Goal: Task Accomplishment & Management: Manage account settings

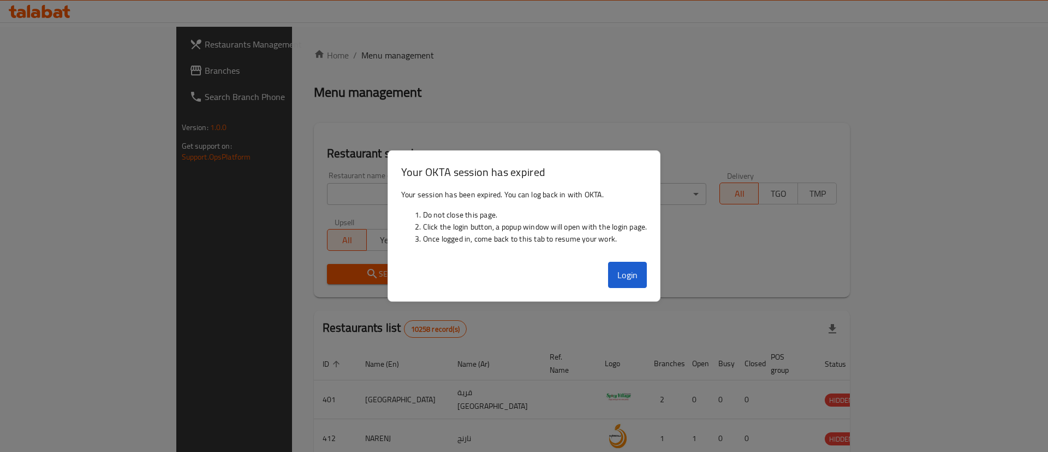
click at [960, 81] on div at bounding box center [524, 226] width 1048 height 452
click at [632, 280] on button "Login" at bounding box center [627, 275] width 39 height 26
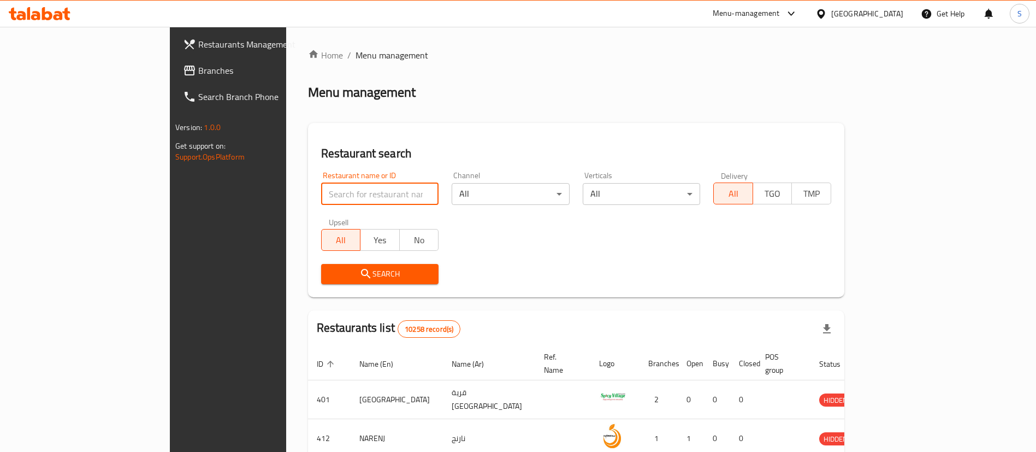
click at [378, 193] on input "search" at bounding box center [380, 194] width 118 height 22
click button "Search" at bounding box center [380, 274] width 118 height 20
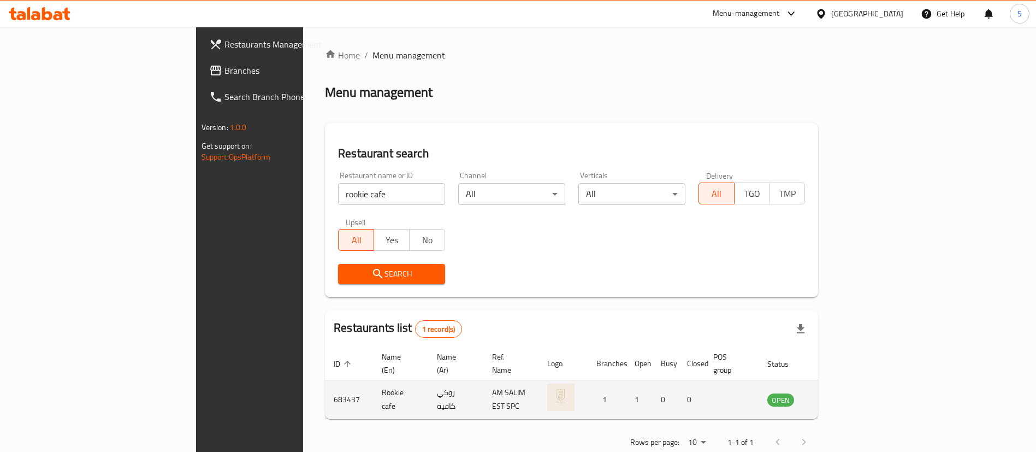
click at [325, 387] on td "683437" at bounding box center [349, 399] width 48 height 39
copy td "683437"
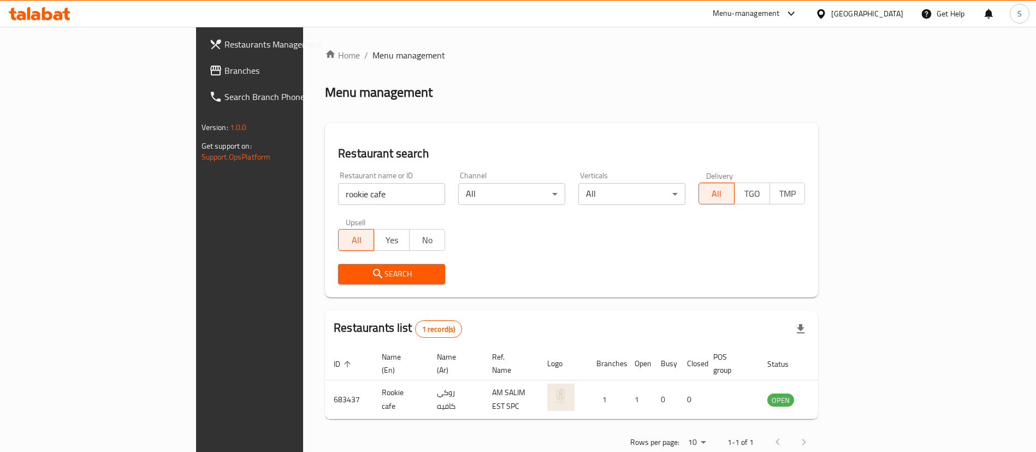
click at [338, 192] on input "rookie cafe" at bounding box center [391, 194] width 107 height 22
click at [338, 192] on input "a" at bounding box center [391, 194] width 107 height 22
type input "alabdalla"
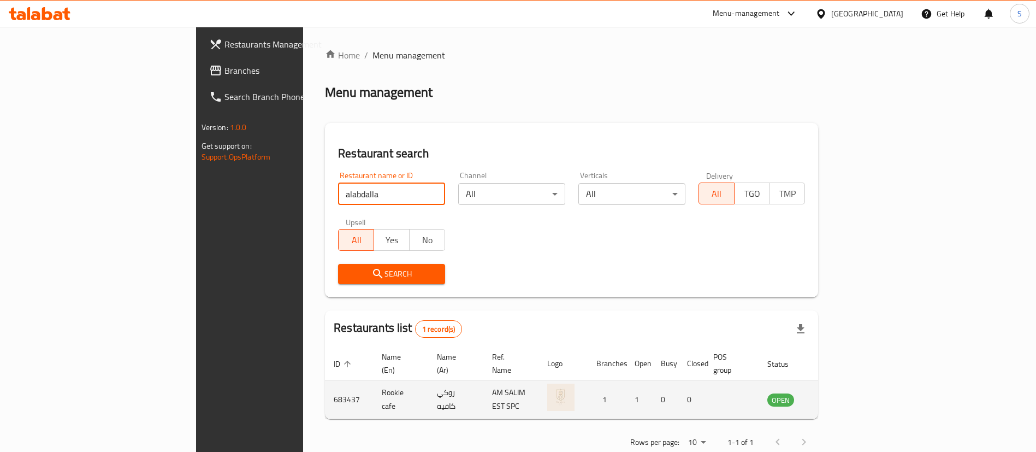
click button "Search" at bounding box center [391, 274] width 107 height 20
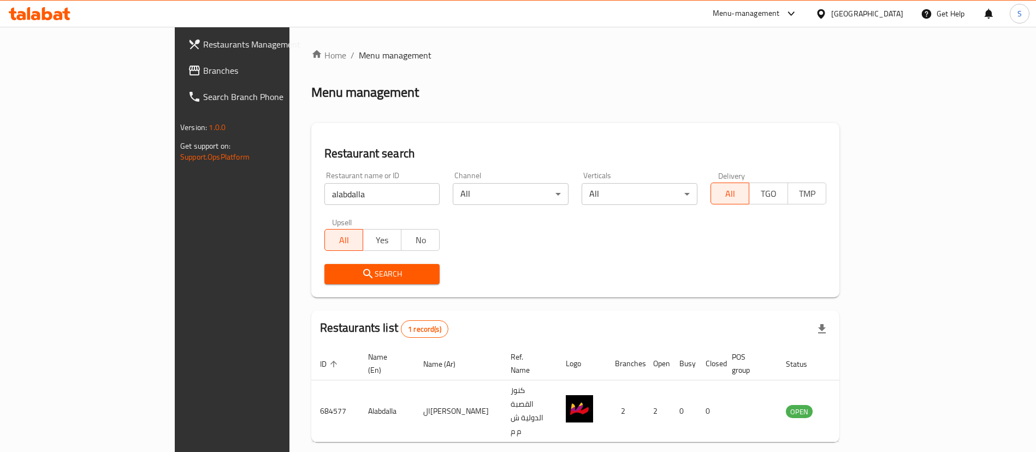
click at [311, 383] on td "684577" at bounding box center [335, 411] width 48 height 62
copy td "684577"
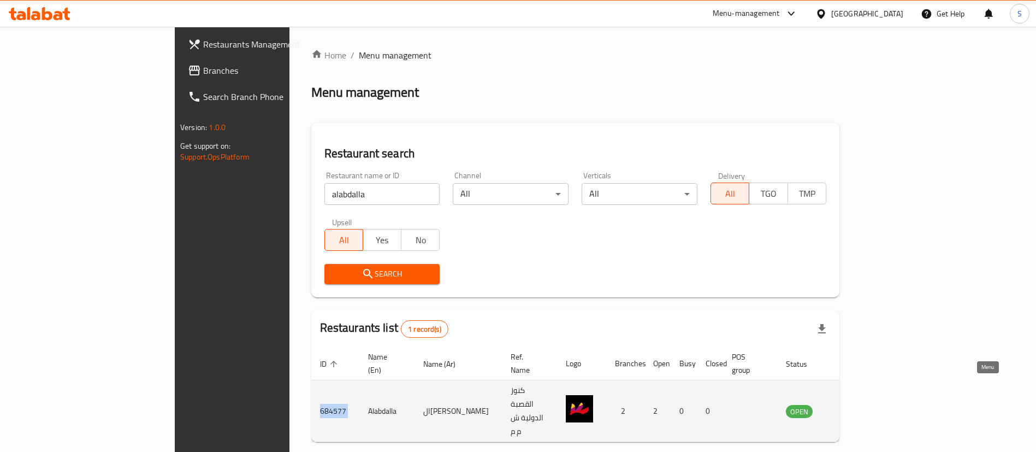
click at [863, 404] on link "enhanced table" at bounding box center [853, 410] width 20 height 13
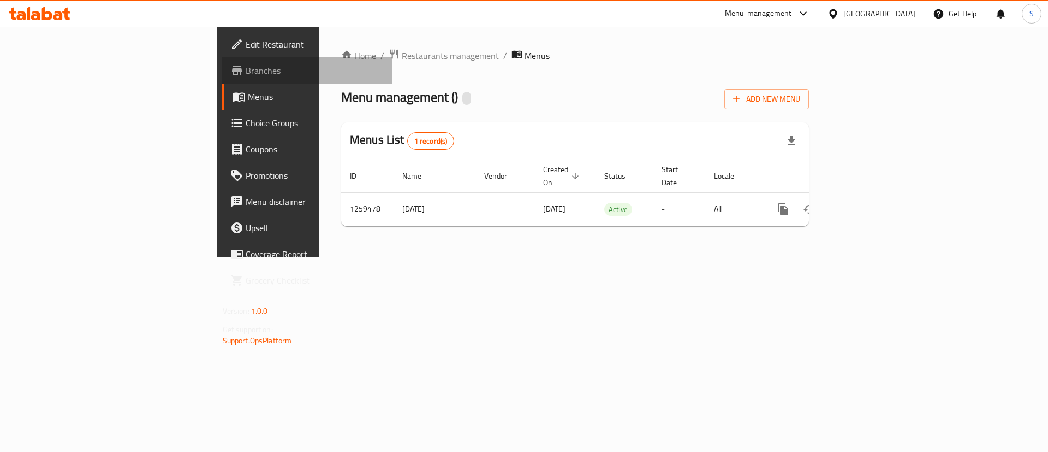
click at [246, 64] on span "Branches" at bounding box center [315, 70] width 138 height 13
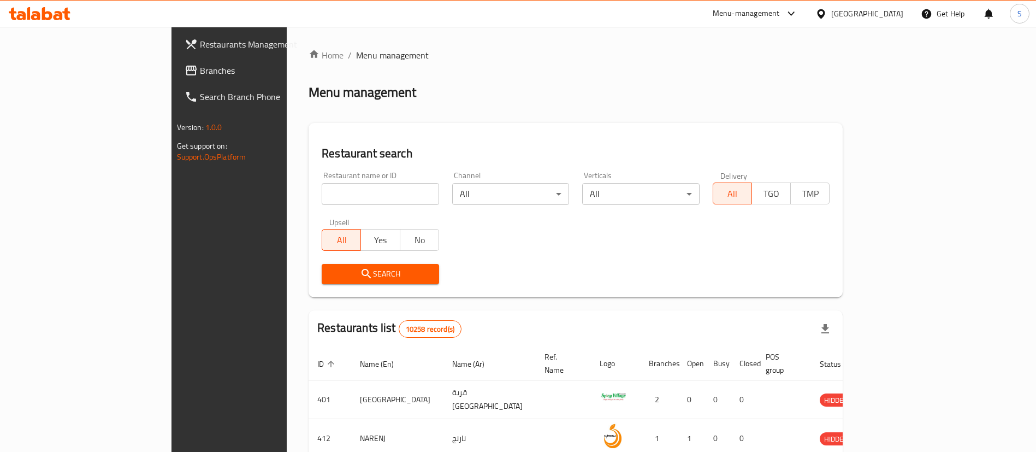
drag, startPoint x: 937, startPoint y: 75, endPoint x: 828, endPoint y: 96, distance: 111.3
click at [843, 75] on div "Home / Menu management Menu management Restaurant search Restaurant name or ID …" at bounding box center [576, 398] width 534 height 699
click at [337, 189] on input "search" at bounding box center [380, 194] width 117 height 22
type input "alabdalla"
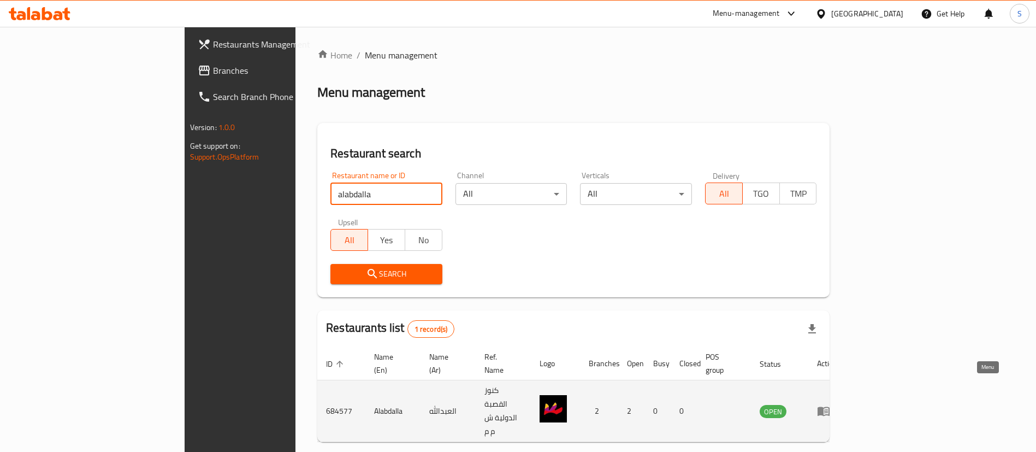
click at [829, 407] on icon "enhanced table" at bounding box center [823, 411] width 12 height 9
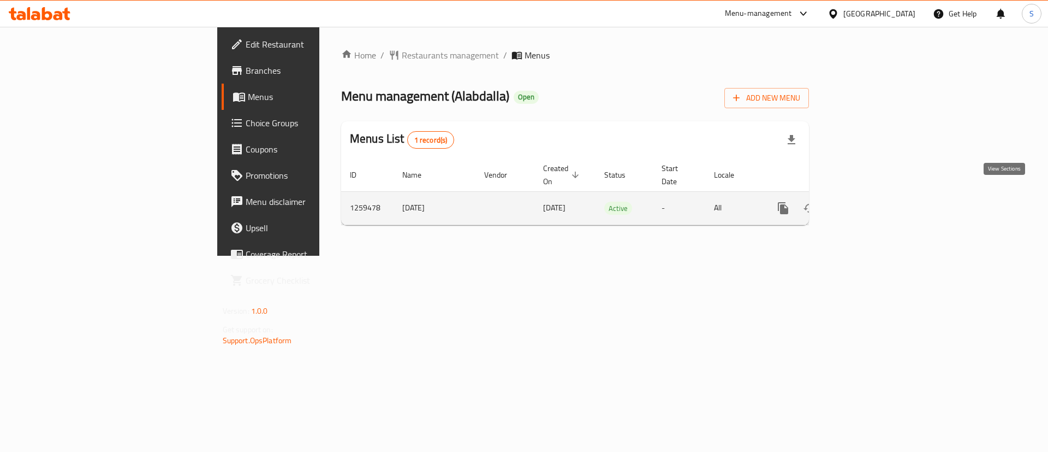
click at [867, 203] on icon "enhanced table" at bounding box center [862, 208] width 10 height 10
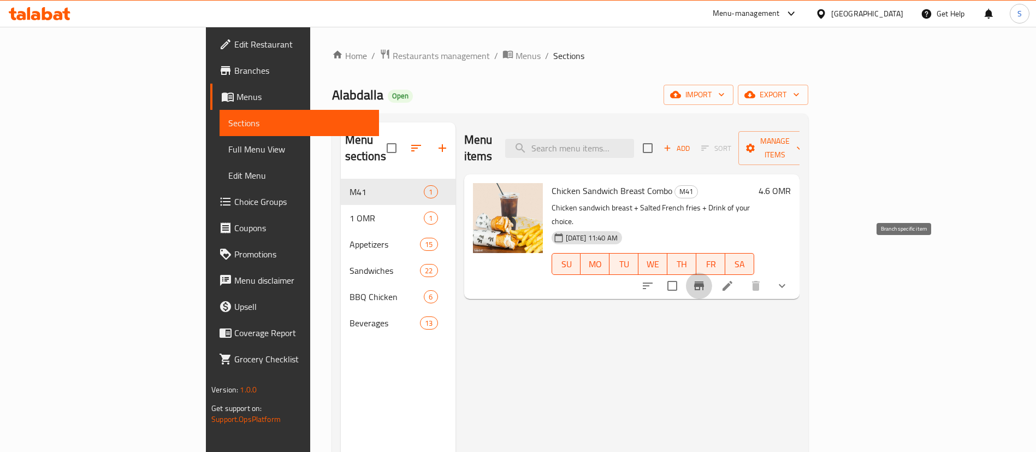
click at [705, 279] on icon "Branch-specific-item" at bounding box center [698, 285] width 13 height 13
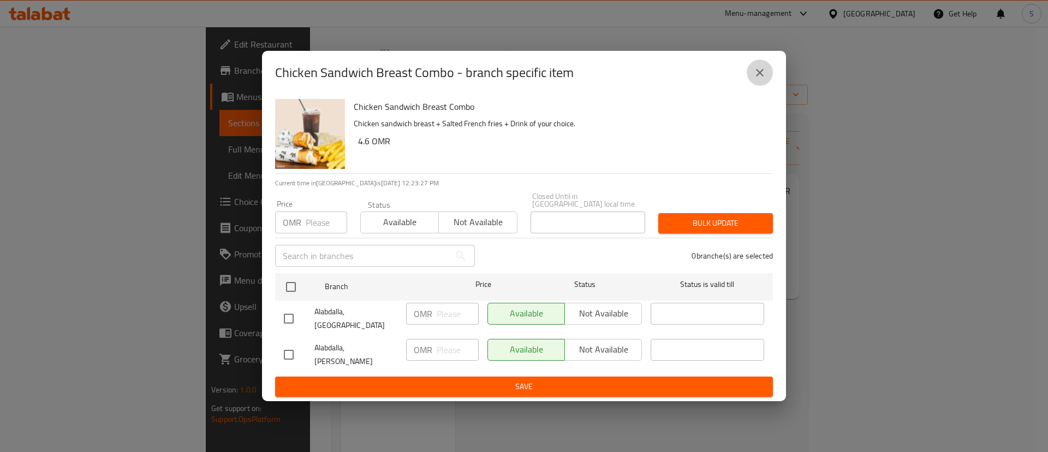
click at [759, 76] on icon "close" at bounding box center [760, 73] width 8 height 8
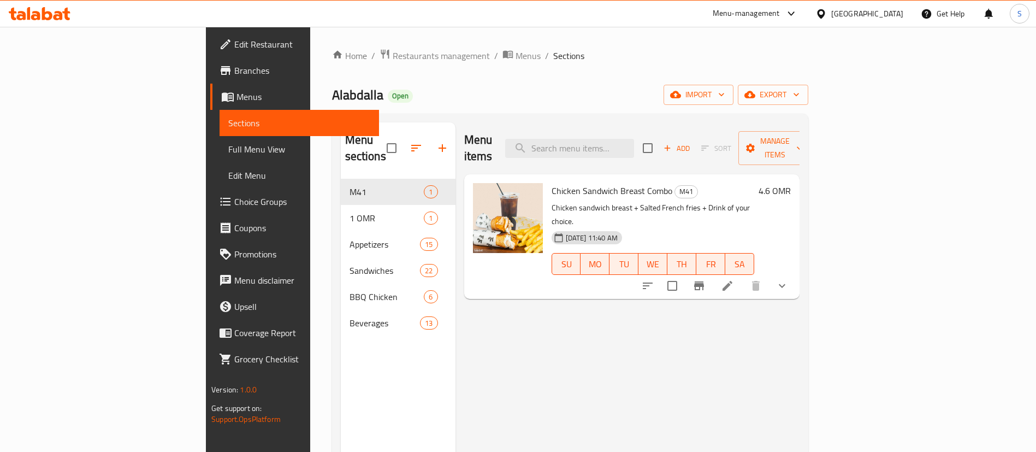
click at [791, 183] on h6 "4.6 OMR" at bounding box center [774, 190] width 32 height 15
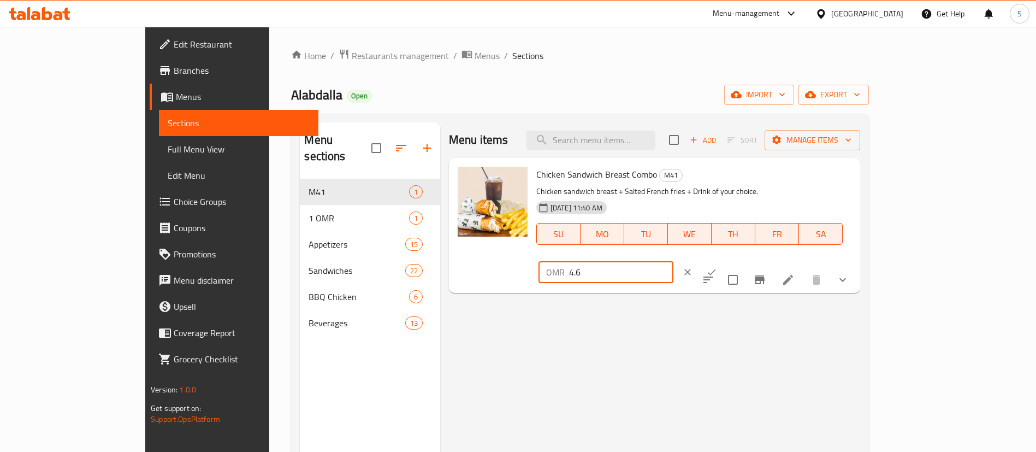
click at [673, 261] on input "4.6" at bounding box center [621, 272] width 104 height 22
type input "4.5"
click at [717, 266] on icon "ok" at bounding box center [711, 271] width 11 height 11
